Goal: Answer question/provide support

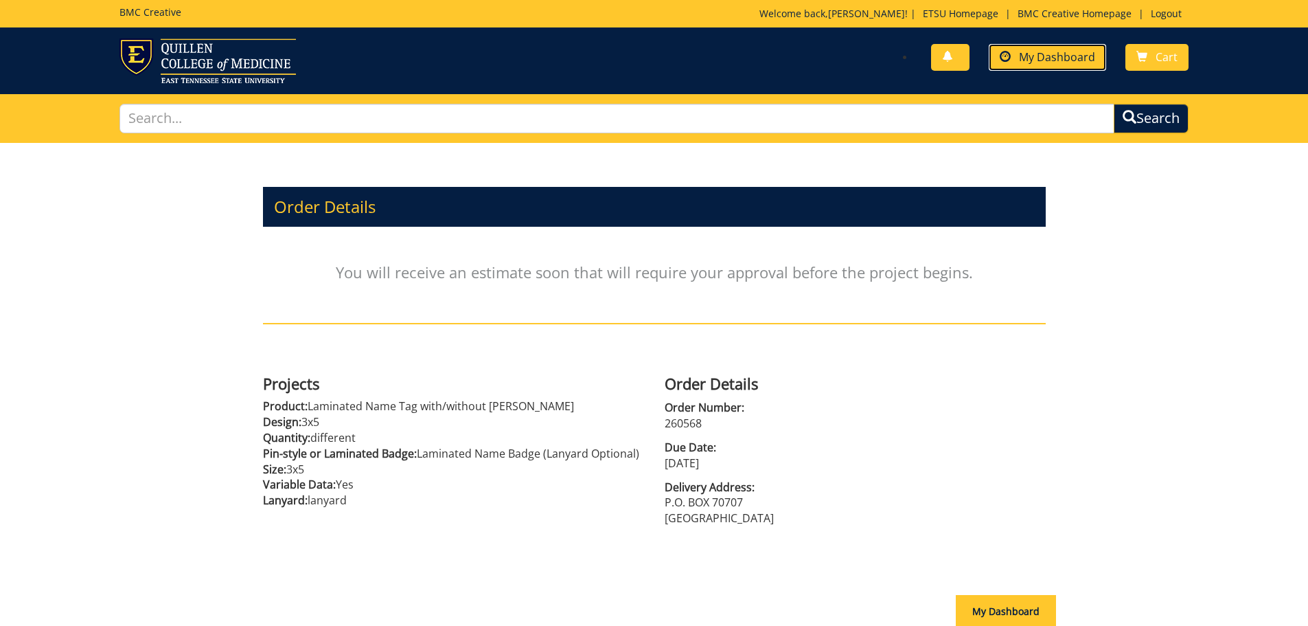
click at [1074, 60] on span "My Dashboard" at bounding box center [1057, 56] width 76 height 15
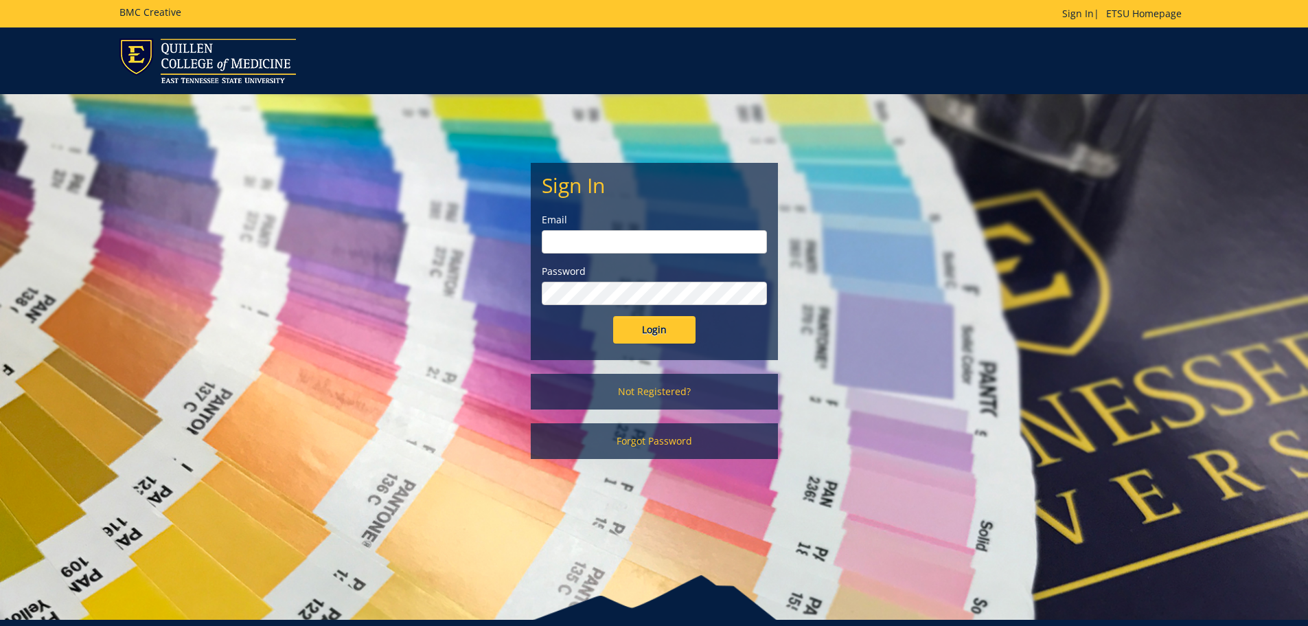
type input "[EMAIL_ADDRESS][DOMAIN_NAME]"
click at [653, 343] on div "Sign In Email brownk@etsu.edu Password Login" at bounding box center [655, 261] width 246 height 196
click at [654, 335] on input "Login" at bounding box center [654, 329] width 82 height 27
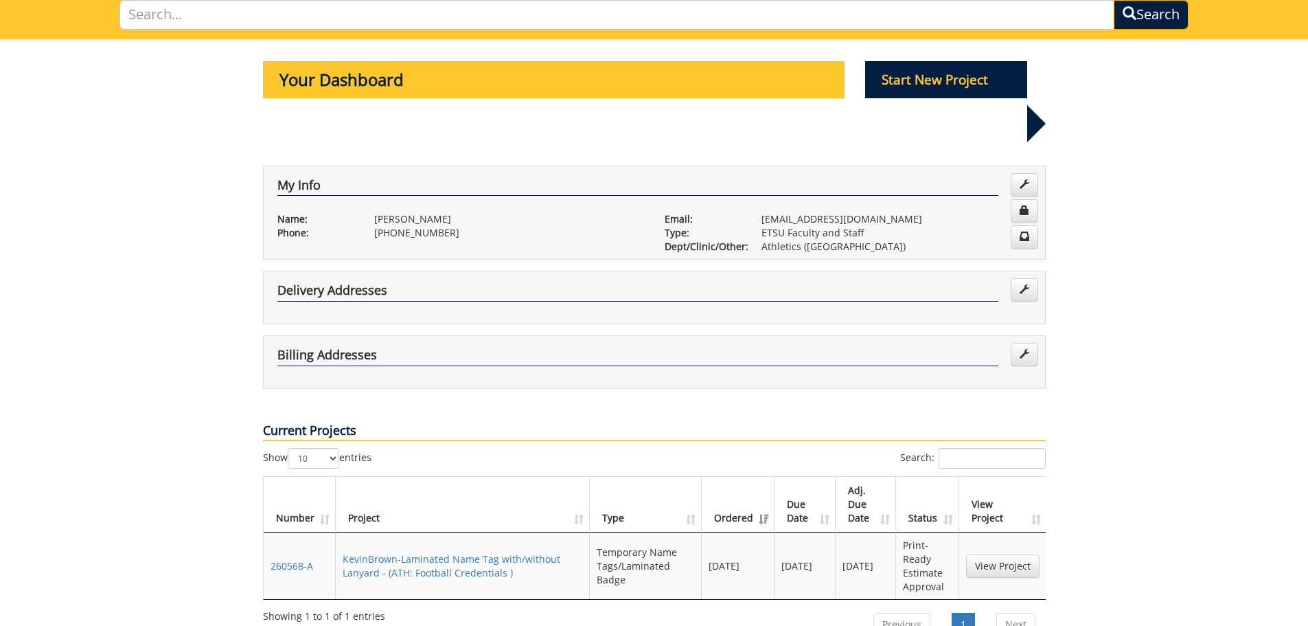
scroll to position [275, 0]
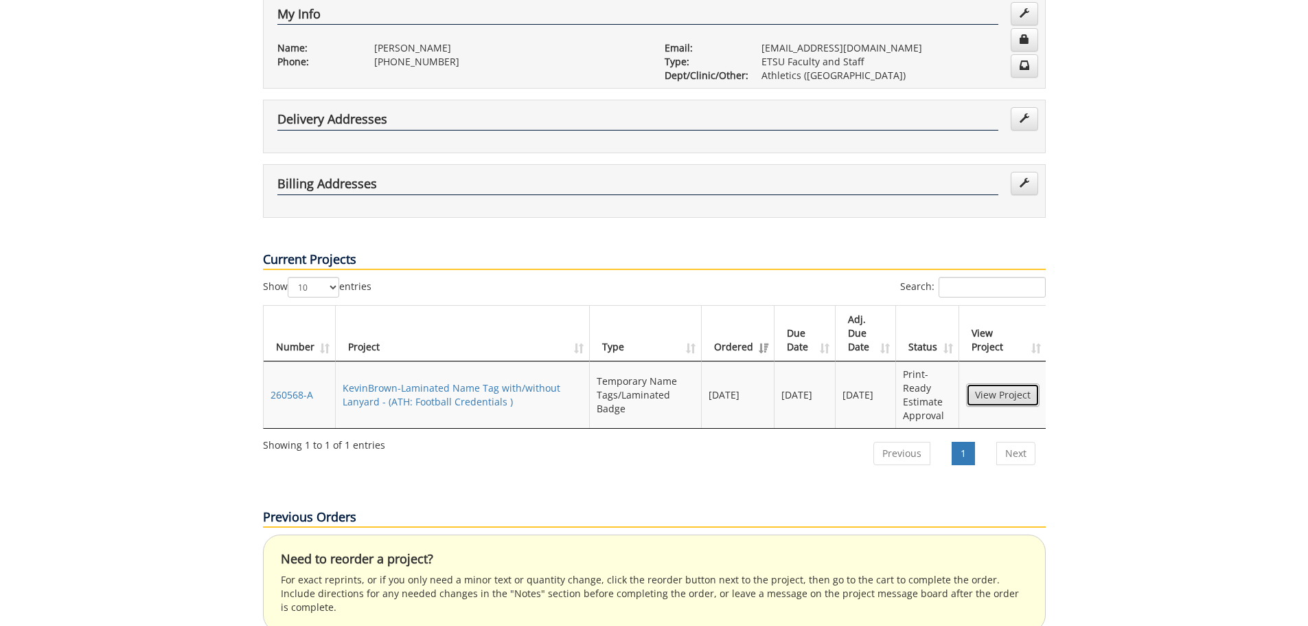
click at [1012, 383] on link "View Project" at bounding box center [1002, 394] width 73 height 23
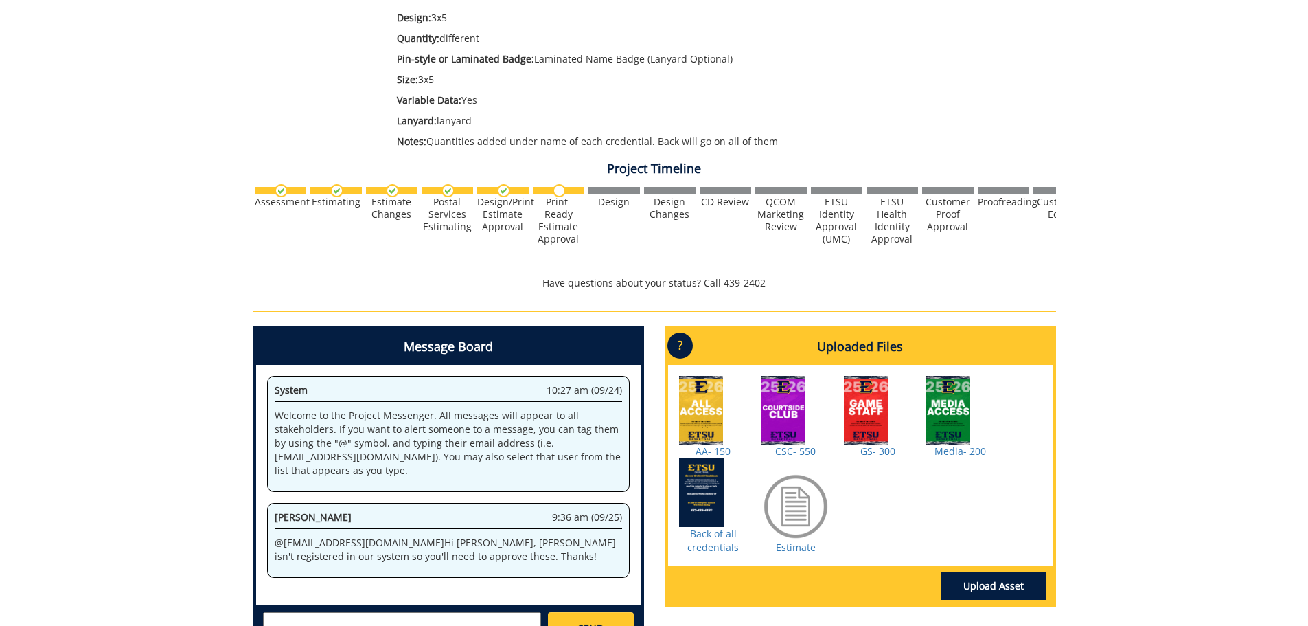
scroll to position [275, 0]
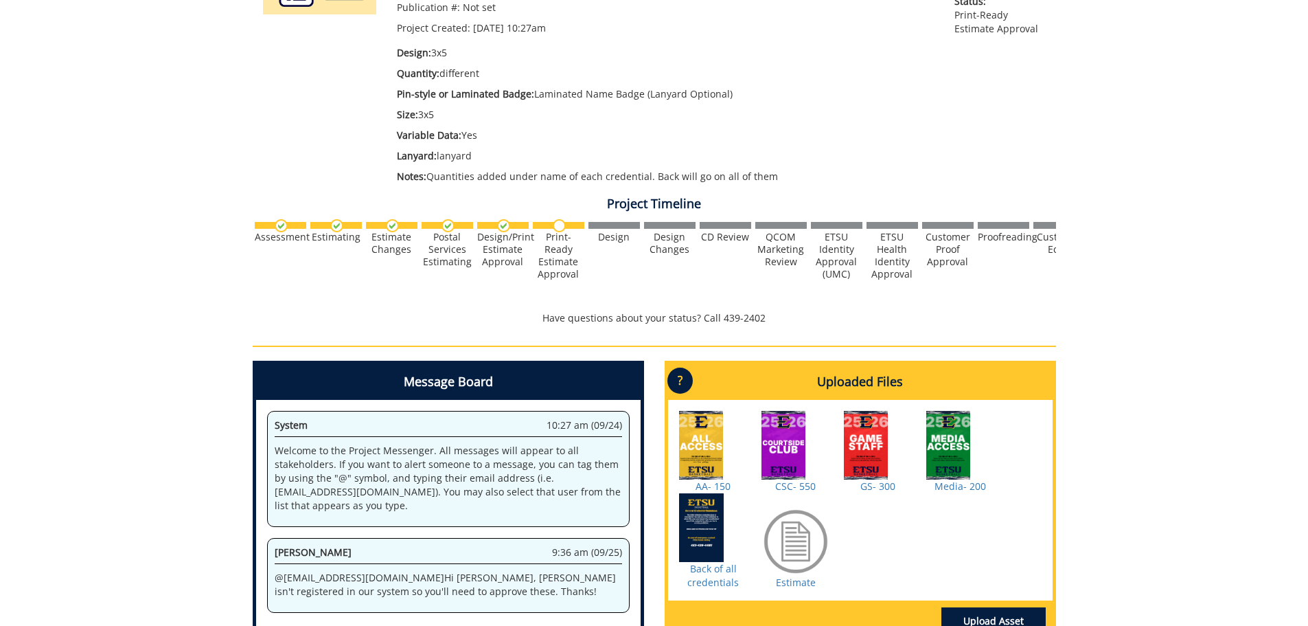
click at [787, 554] on div at bounding box center [796, 541] width 69 height 69
click at [788, 579] on link "Estimate" at bounding box center [796, 582] width 40 height 13
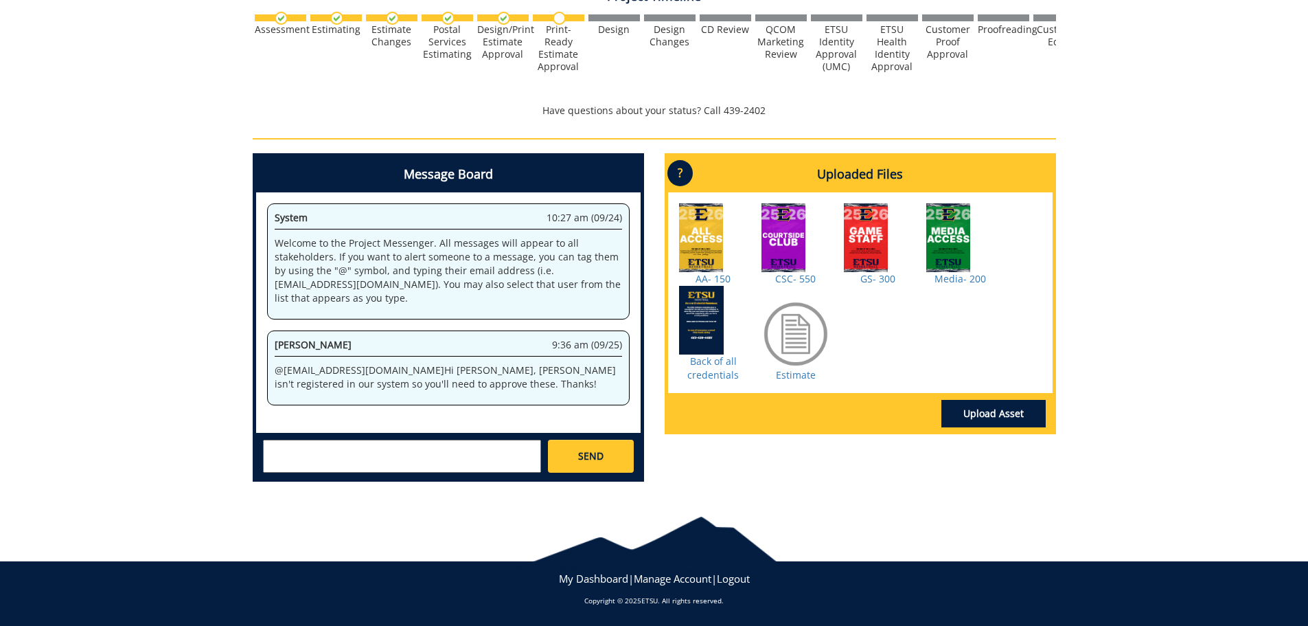
click at [342, 463] on textarea at bounding box center [402, 456] width 278 height 33
type textarea "that is approved from the athletics side of things!"
click at [586, 453] on span "SEND" at bounding box center [590, 456] width 25 height 14
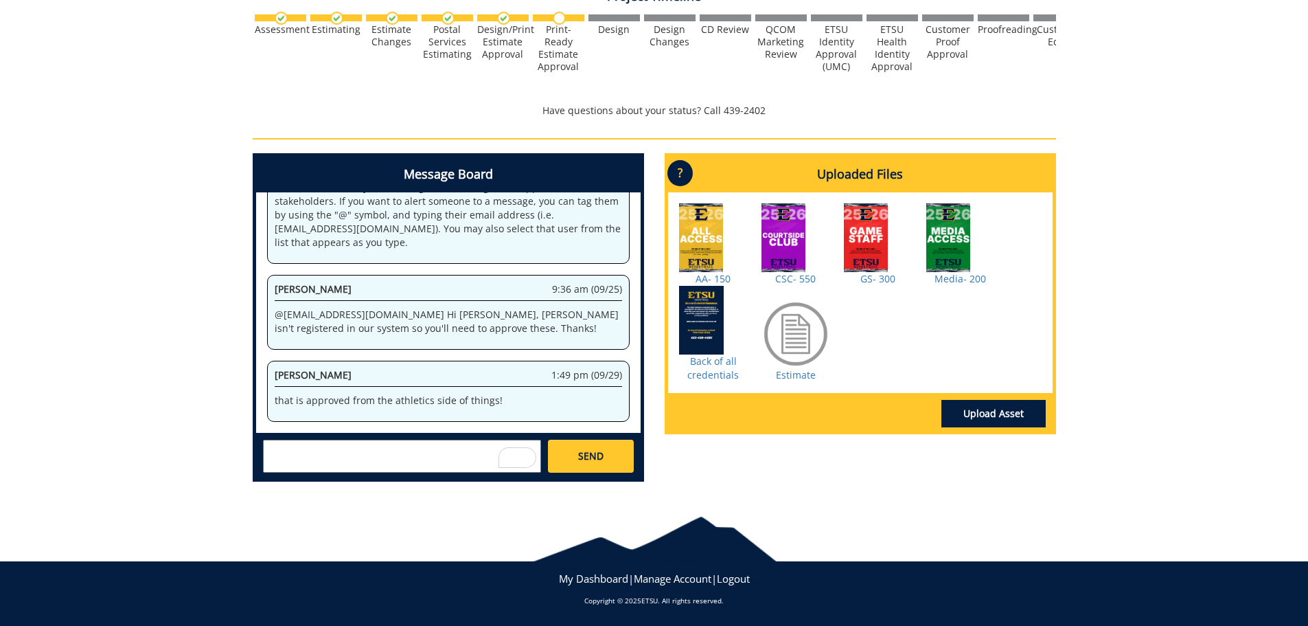
scroll to position [2906, 0]
